Goal: Transaction & Acquisition: Purchase product/service

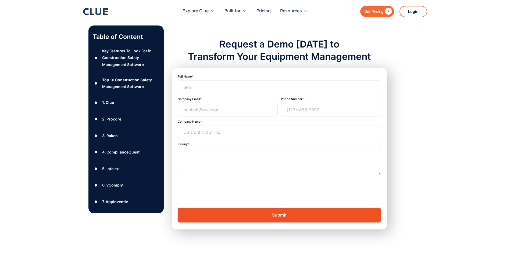
scroll to position [5323, 0]
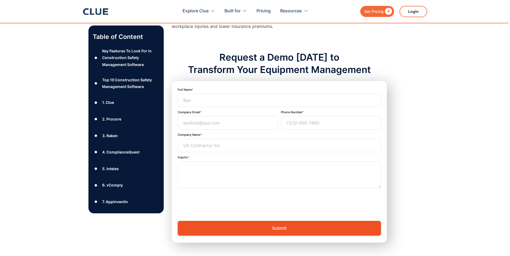
click at [366, 10] on div "Get Pricing" at bounding box center [373, 11] width 19 height 7
